Goal: Check status: Check status

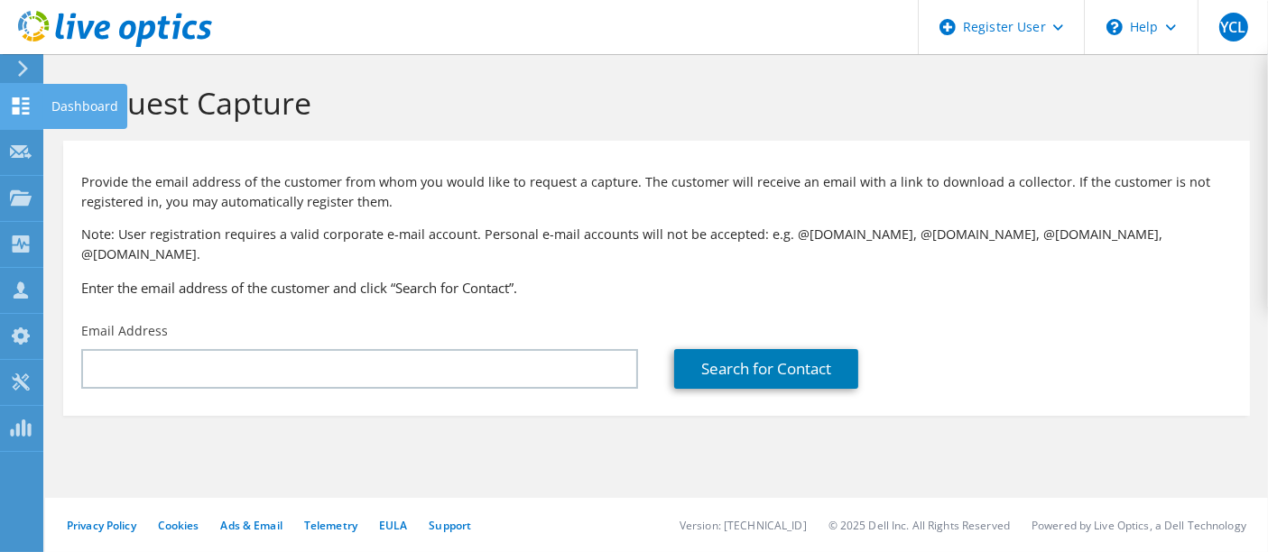
click at [82, 112] on div "Dashboard" at bounding box center [84, 106] width 85 height 45
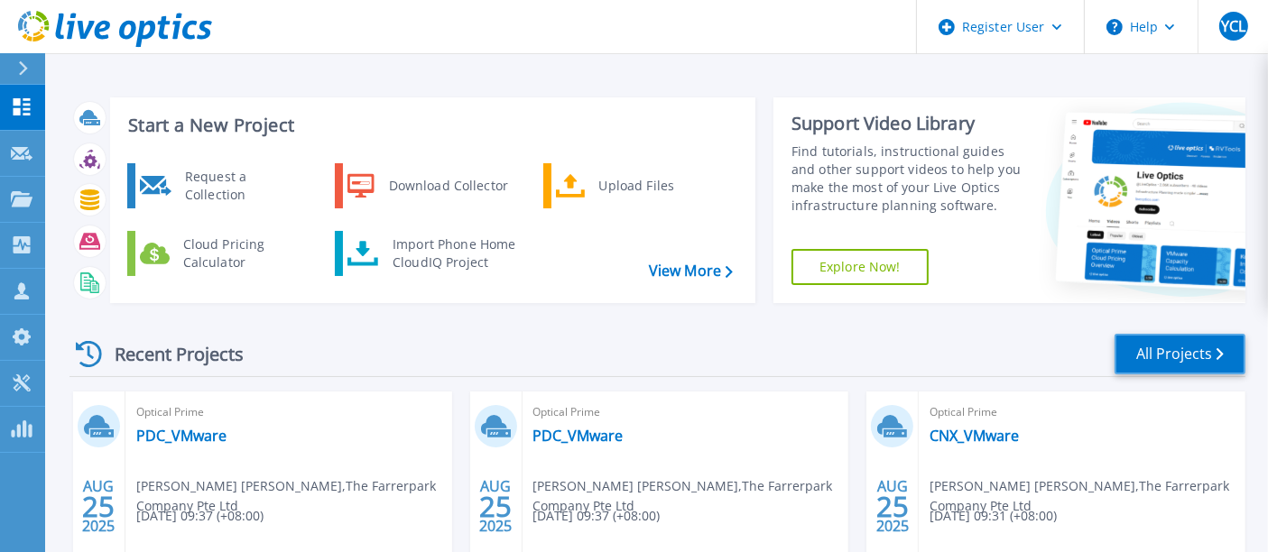
click at [1182, 359] on link "All Projects" at bounding box center [1180, 354] width 131 height 41
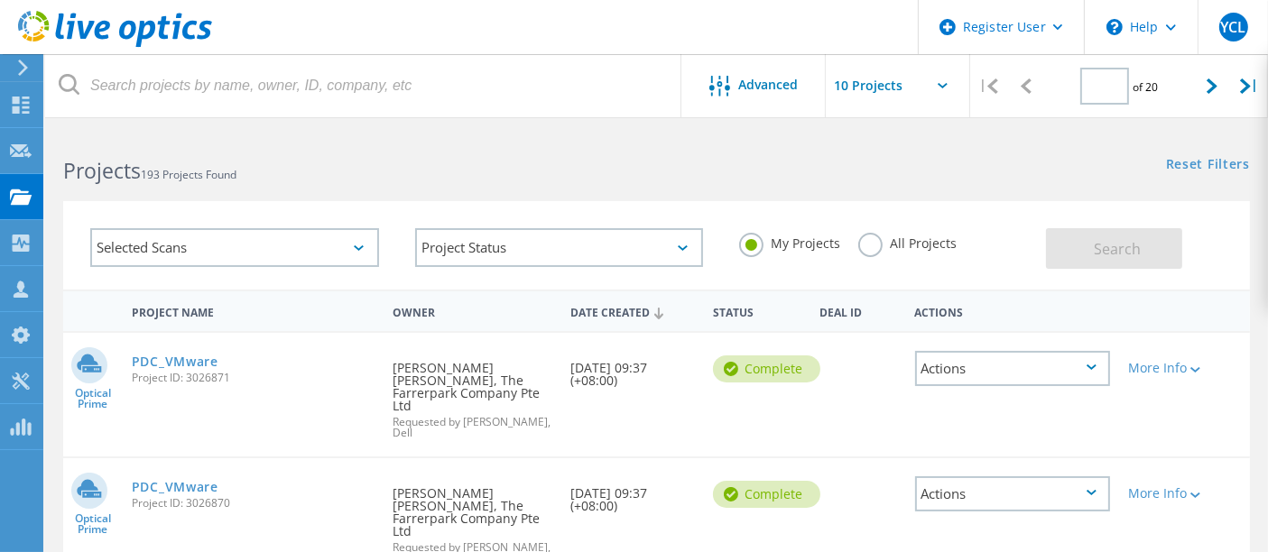
type input "1"
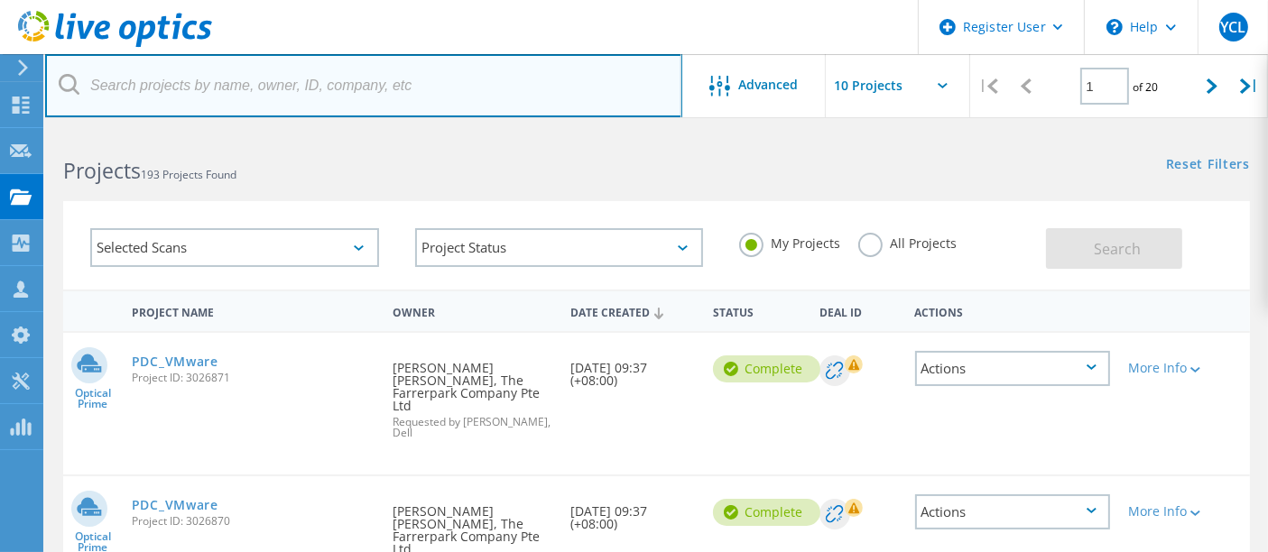
click at [221, 76] on input "text" at bounding box center [363, 85] width 637 height 63
paste input "2562371"
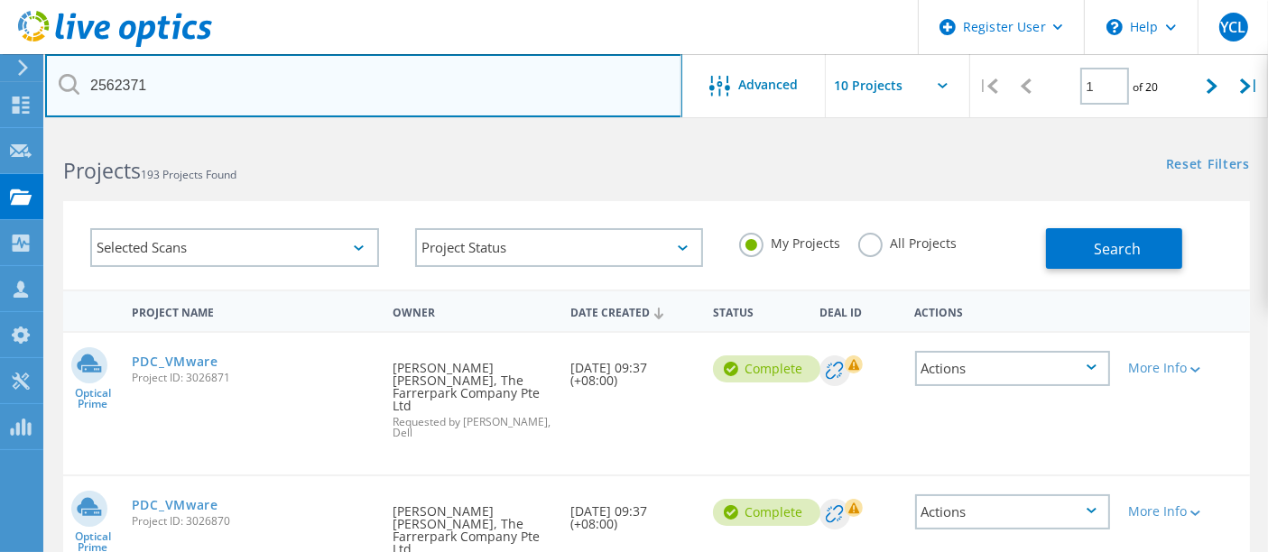
type input "2562371"
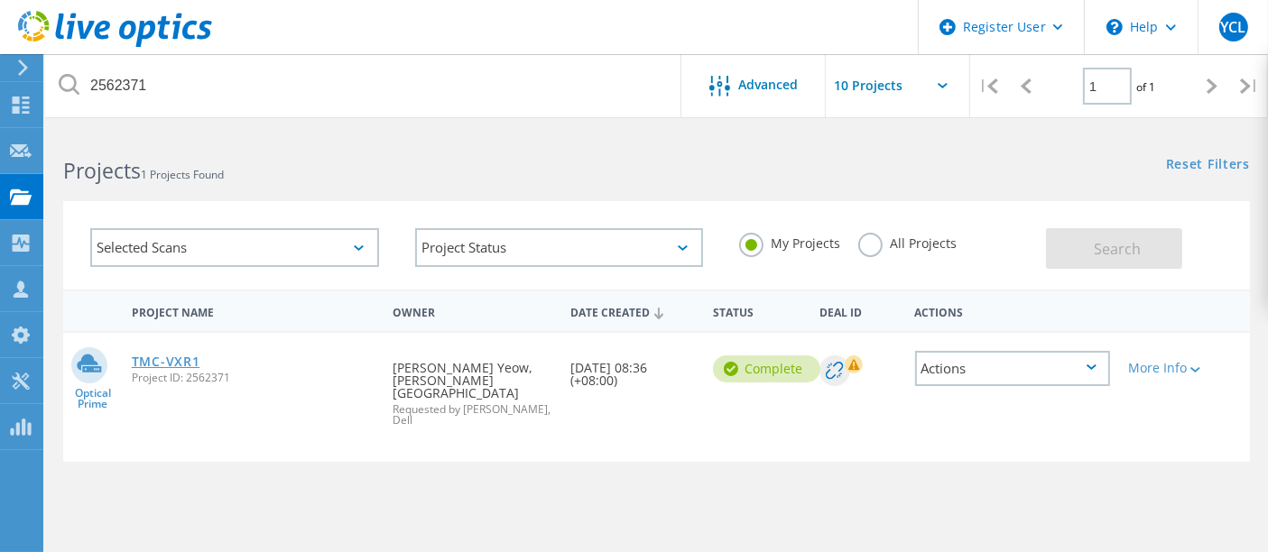
click at [195, 362] on link "TMC-VXR1" at bounding box center [166, 362] width 69 height 13
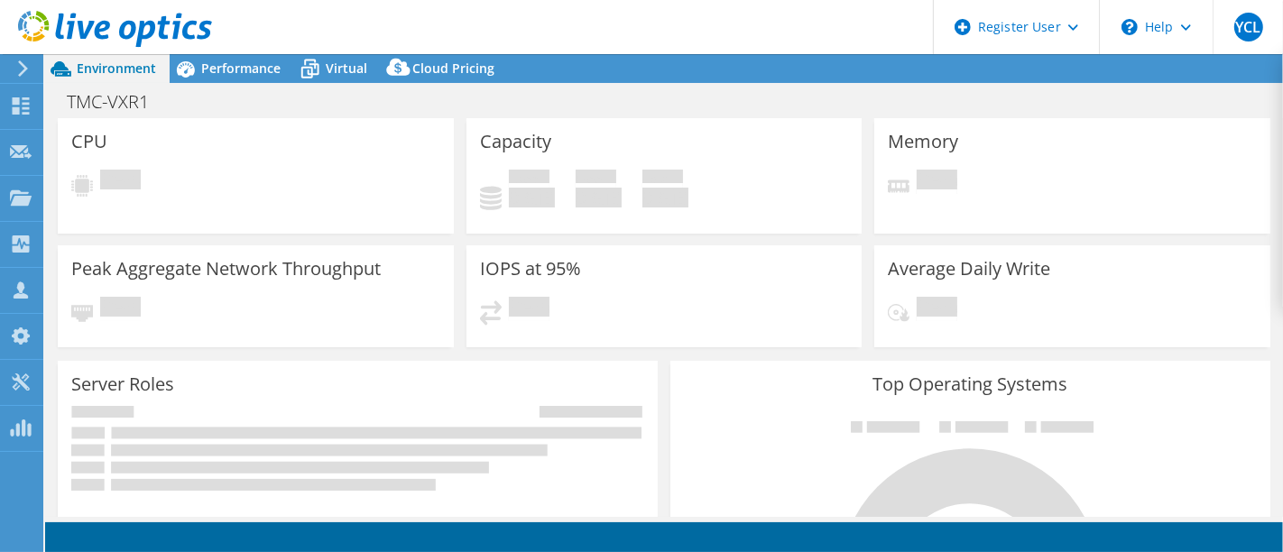
select select "USD"
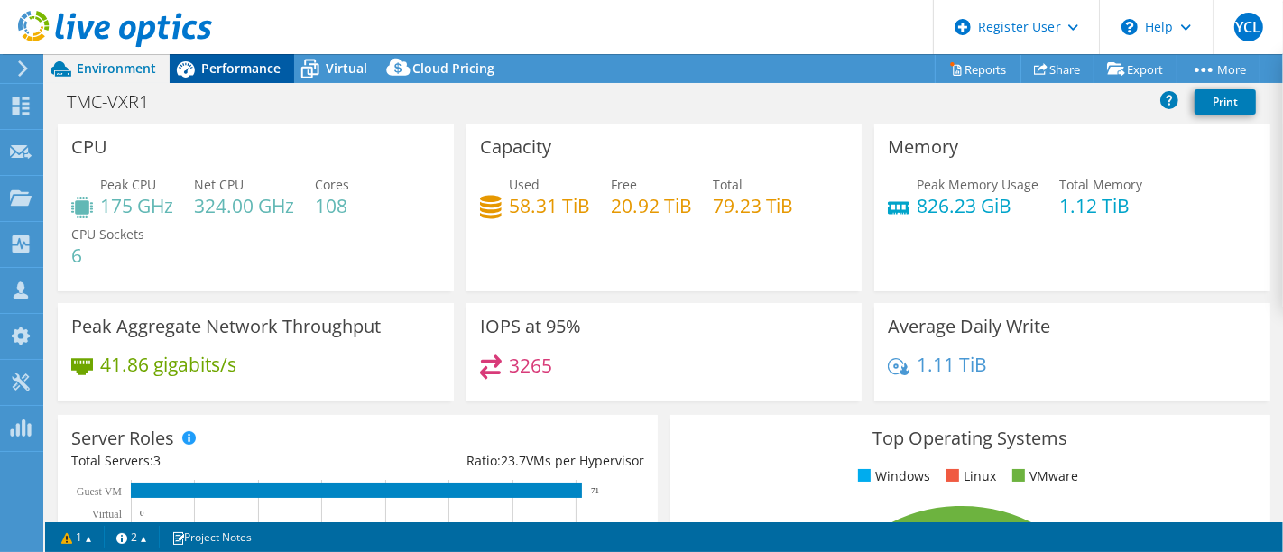
click at [234, 60] on span "Performance" at bounding box center [240, 68] width 79 height 17
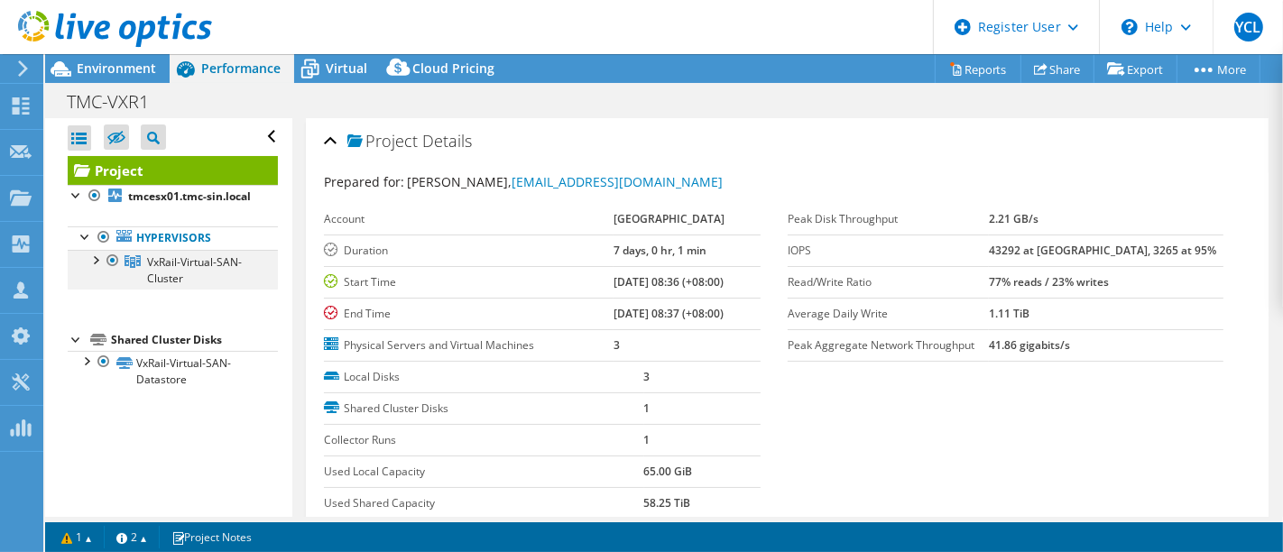
click at [94, 268] on div at bounding box center [95, 259] width 18 height 18
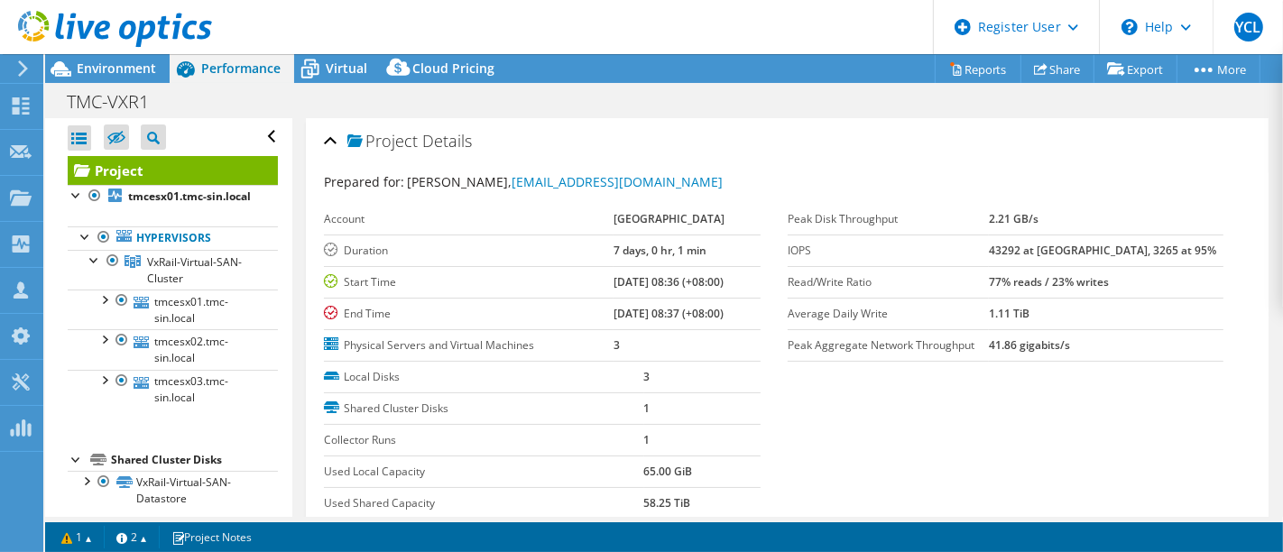
click at [181, 470] on div "Shared Cluster Disks" at bounding box center [194, 460] width 167 height 22
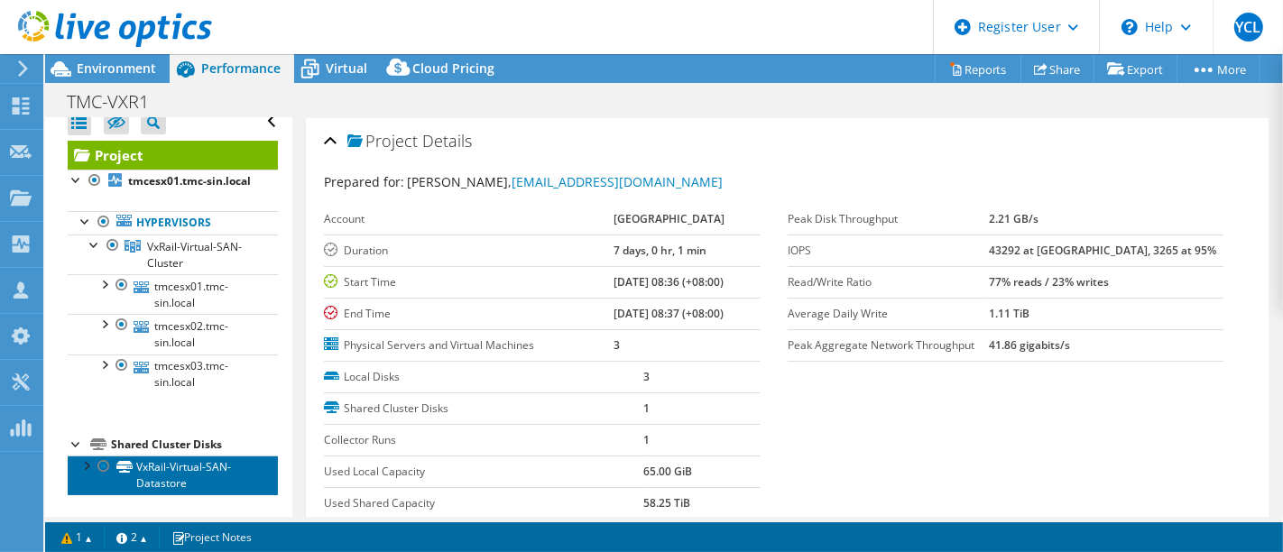
click at [182, 479] on link "VxRail-Virtual-SAN-Datastore" at bounding box center [173, 476] width 210 height 40
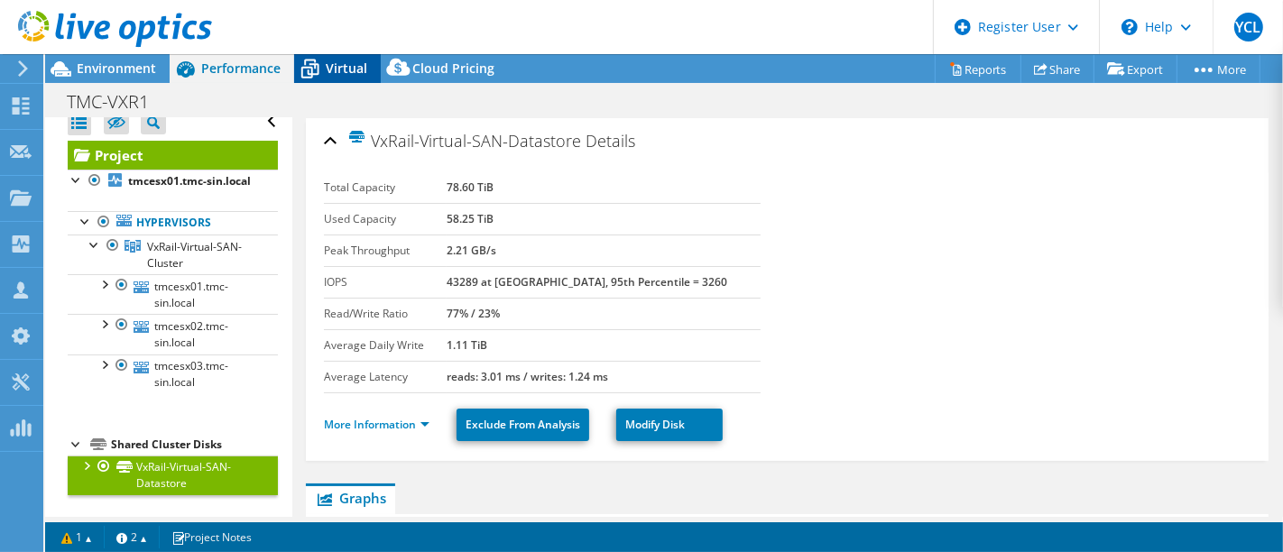
click at [354, 67] on span "Virtual" at bounding box center [347, 68] width 42 height 17
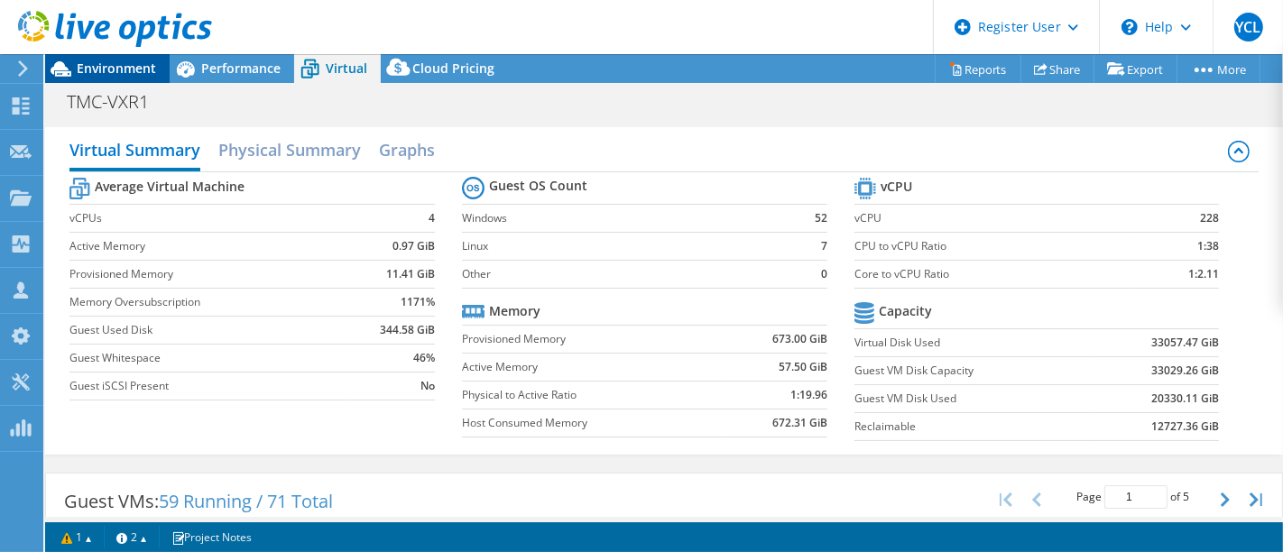
click at [114, 73] on span "Environment" at bounding box center [116, 68] width 79 height 17
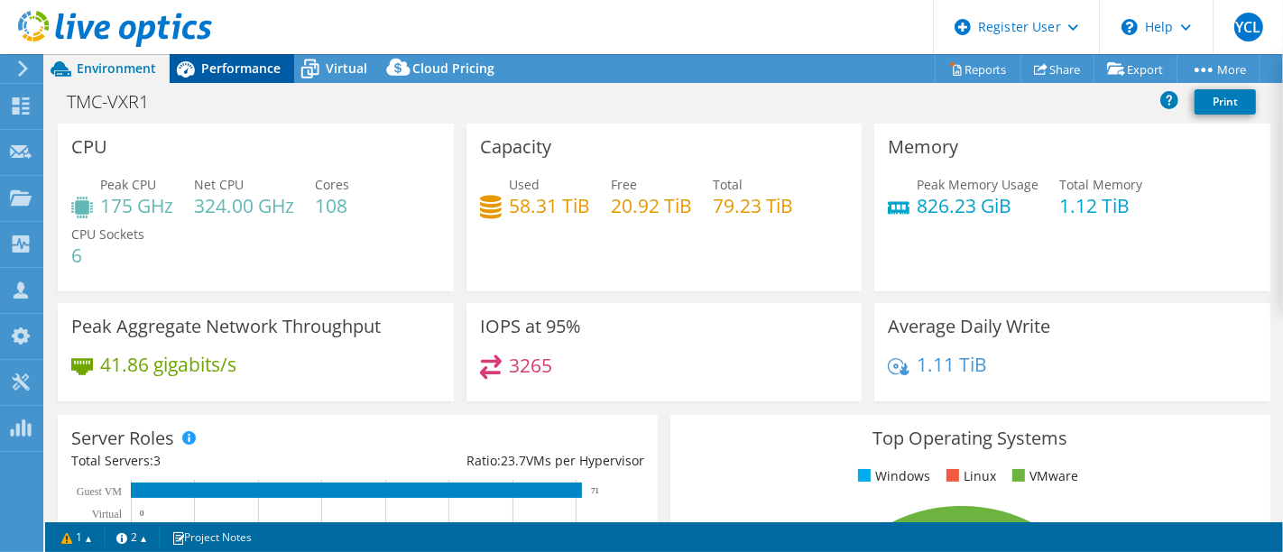
click at [255, 60] on span "Performance" at bounding box center [240, 68] width 79 height 17
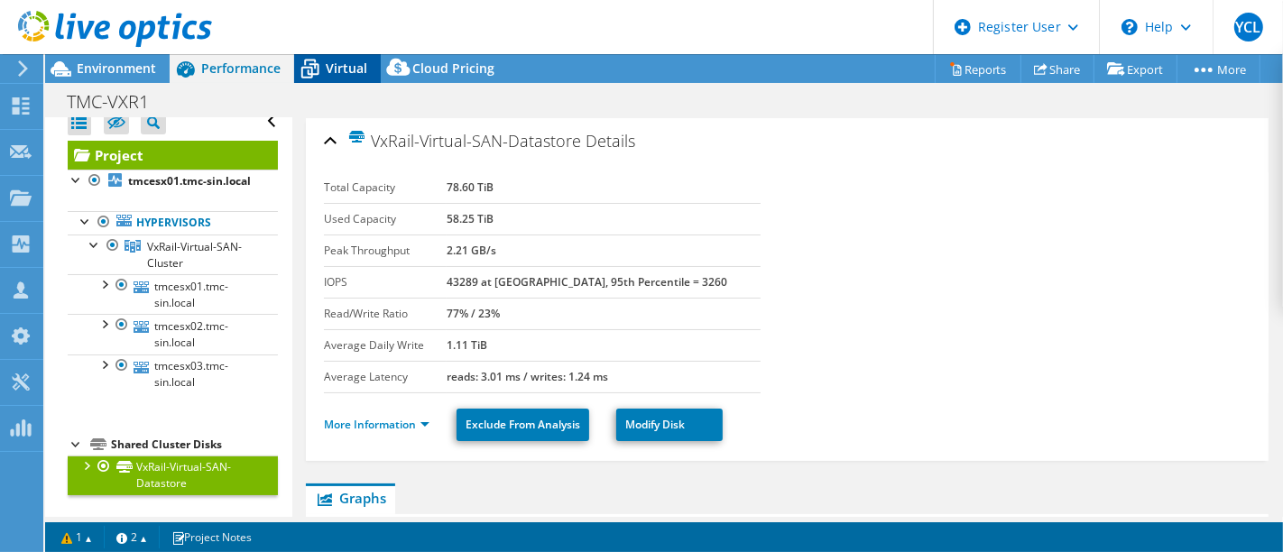
click at [338, 66] on span "Virtual" at bounding box center [347, 68] width 42 height 17
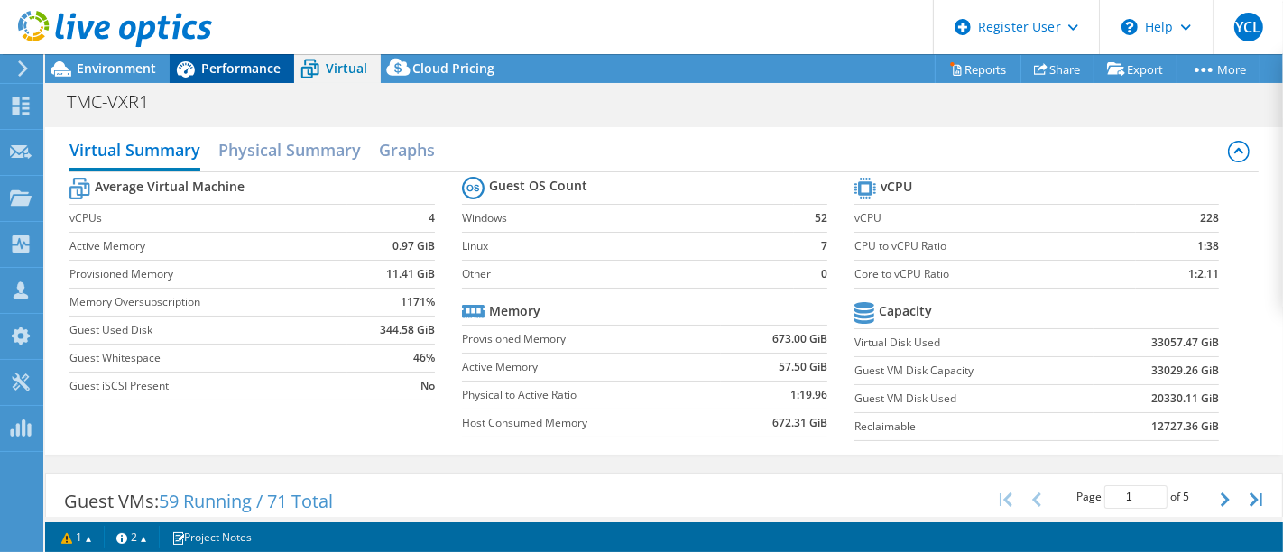
click at [232, 61] on span "Performance" at bounding box center [240, 68] width 79 height 17
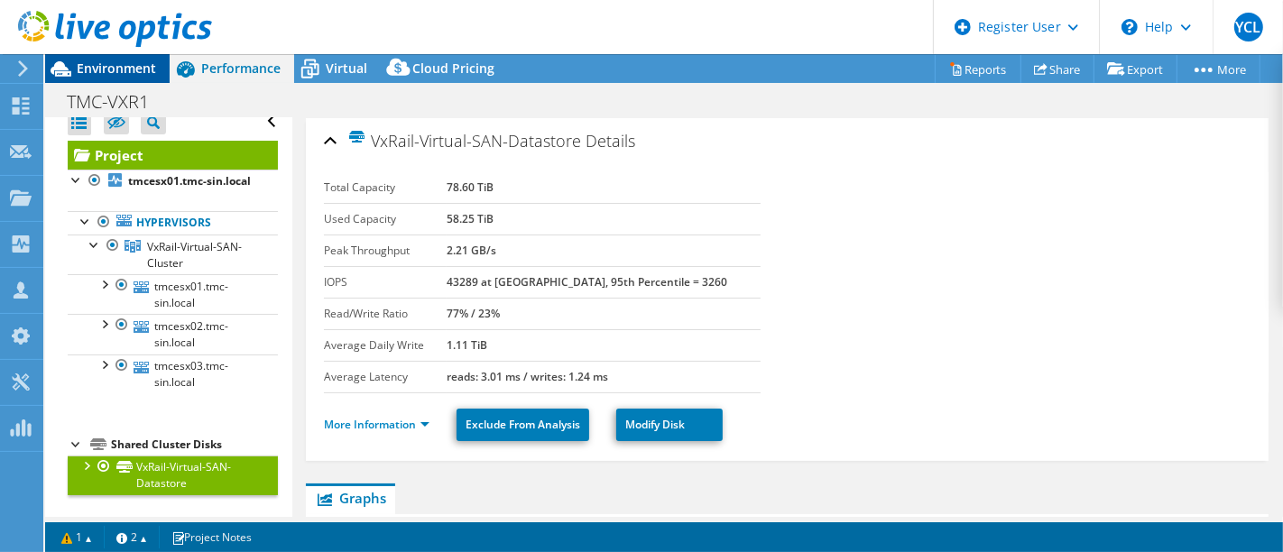
click at [120, 67] on span "Environment" at bounding box center [116, 68] width 79 height 17
